Goal: Communication & Community: Answer question/provide support

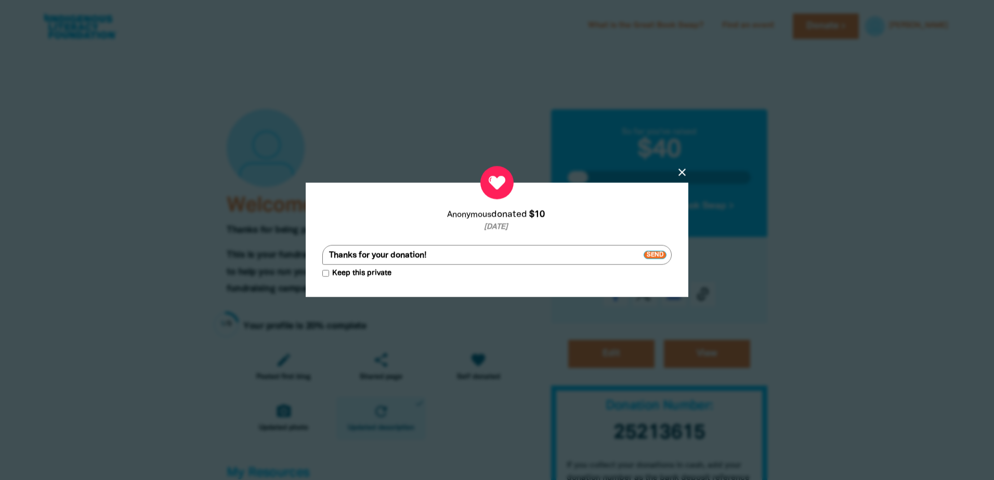
click at [356, 256] on textarea "Thanks for your donation!" at bounding box center [496, 255] width 349 height 20
click at [475, 250] on textarea "Thank you for your donation!" at bounding box center [496, 255] width 349 height 20
type textarea "Thank you for your donation! I hope you enjoy your books"
click at [652, 256] on span "Send" at bounding box center [654, 255] width 23 height 8
type textarea "Thanks [PERSON_NAME] for your donation! I hope you enjoy your books."
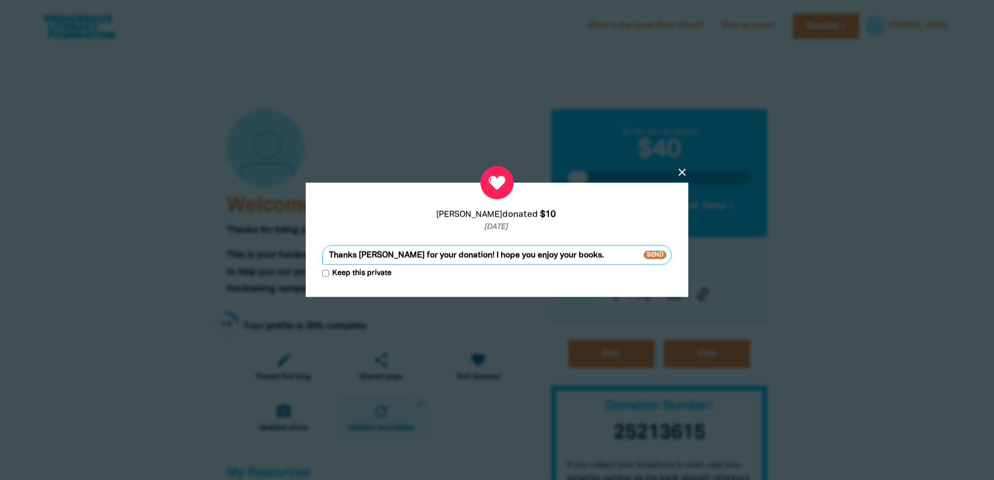
click at [655, 256] on span "Send" at bounding box center [654, 255] width 23 height 8
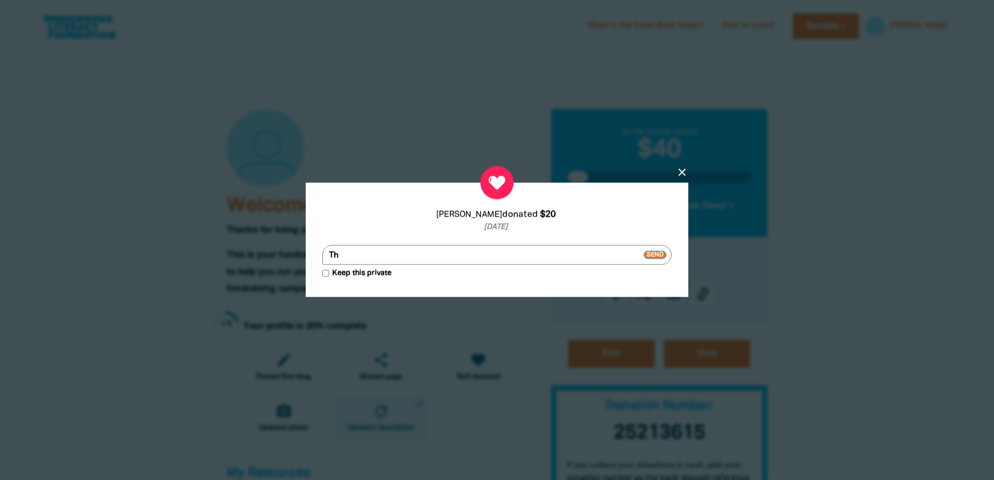
type textarea "T"
type textarea "Hey [PERSON_NAME]. Thank you for your donation. I hope your kids loved the book…"
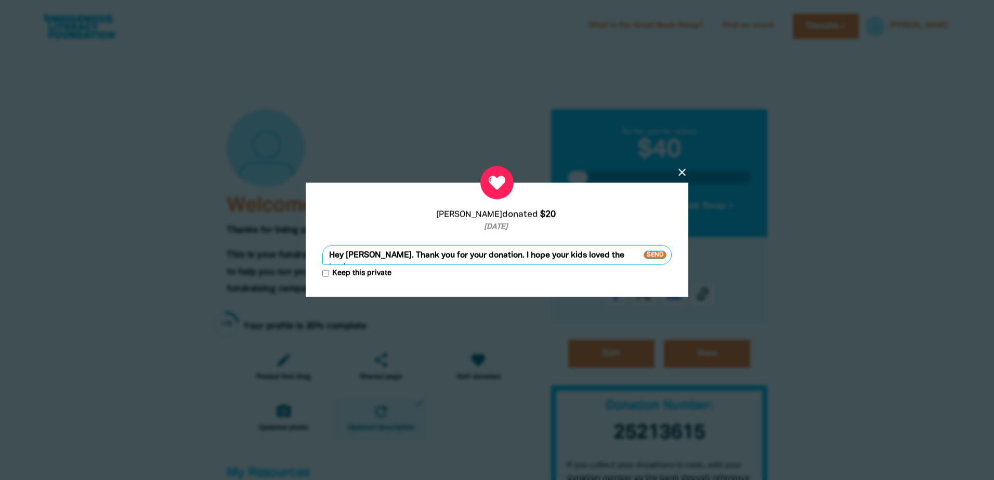
click at [662, 252] on span "Send" at bounding box center [654, 255] width 23 height 8
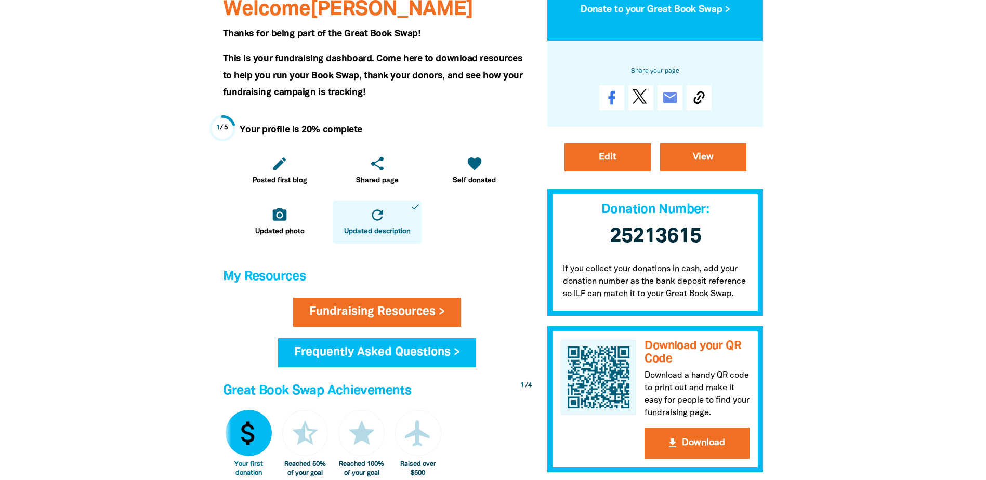
scroll to position [208, 0]
